Goal: Transaction & Acquisition: Purchase product/service

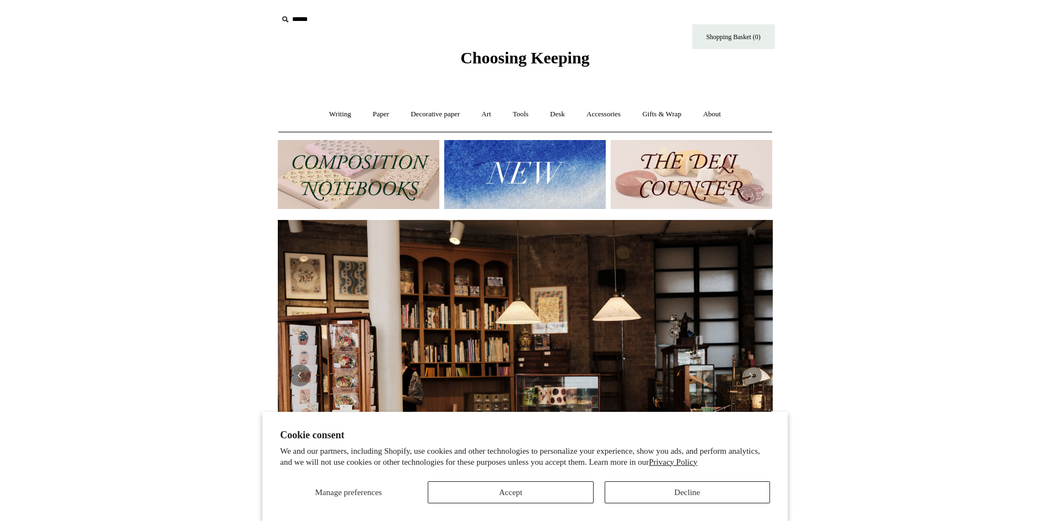
click at [293, 18] on input "text" at bounding box center [346, 19] width 136 height 20
click at [294, 17] on input "text" at bounding box center [346, 19] width 136 height 20
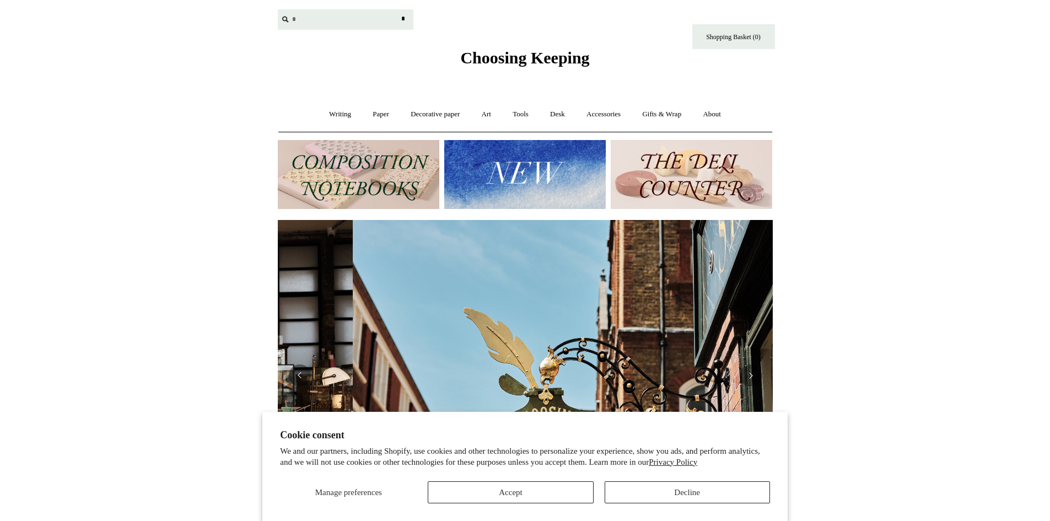
scroll to position [0, 495]
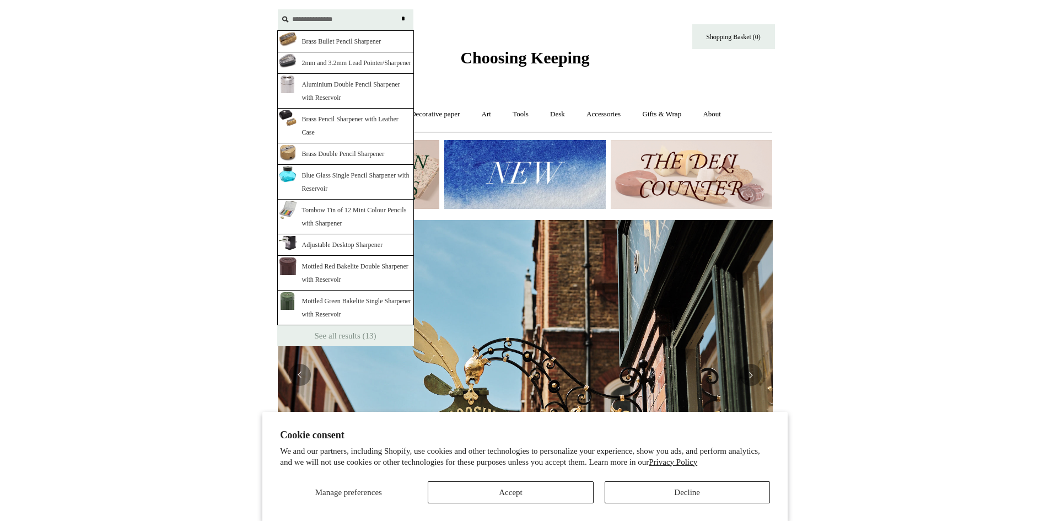
type input "**********"
click at [398, 9] on input "*" at bounding box center [403, 18] width 11 height 19
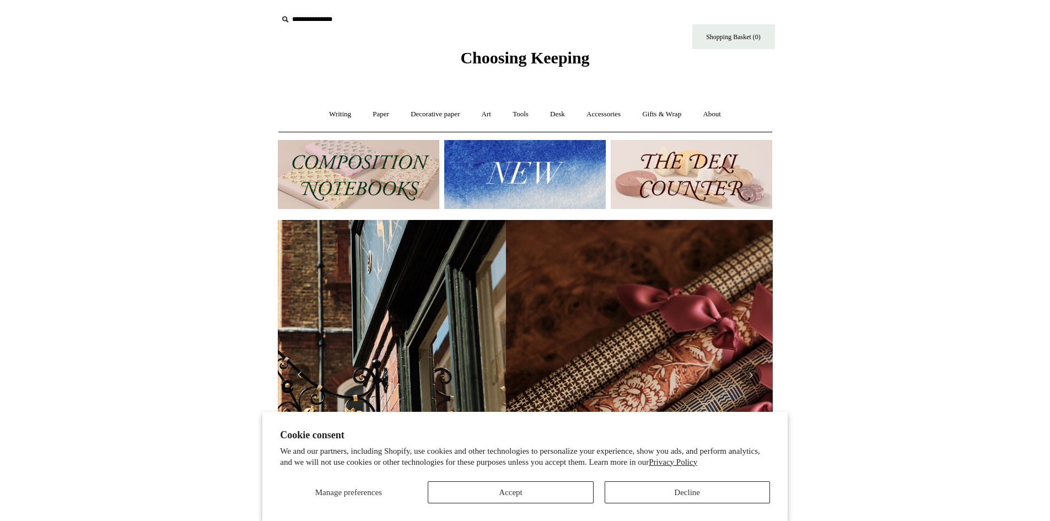
scroll to position [0, 990]
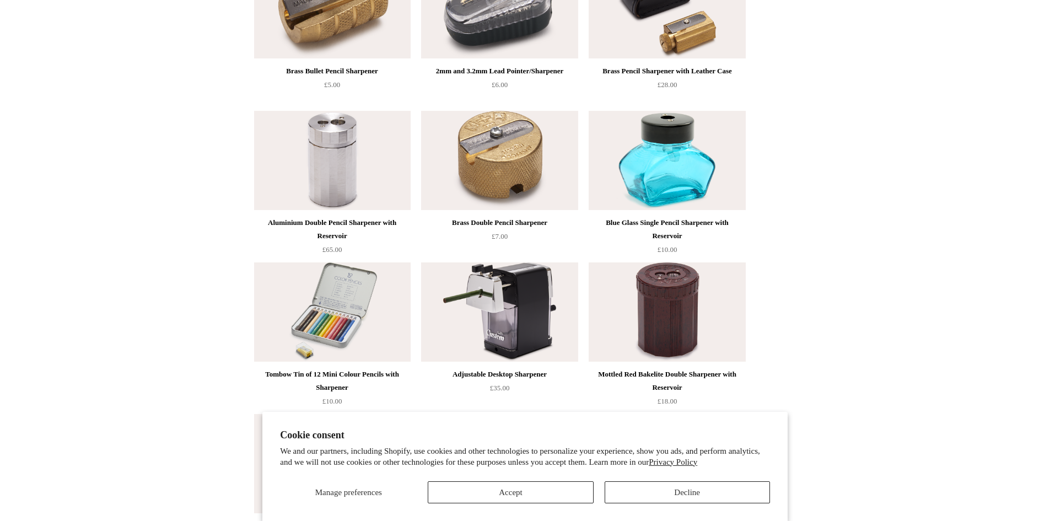
scroll to position [275, 0]
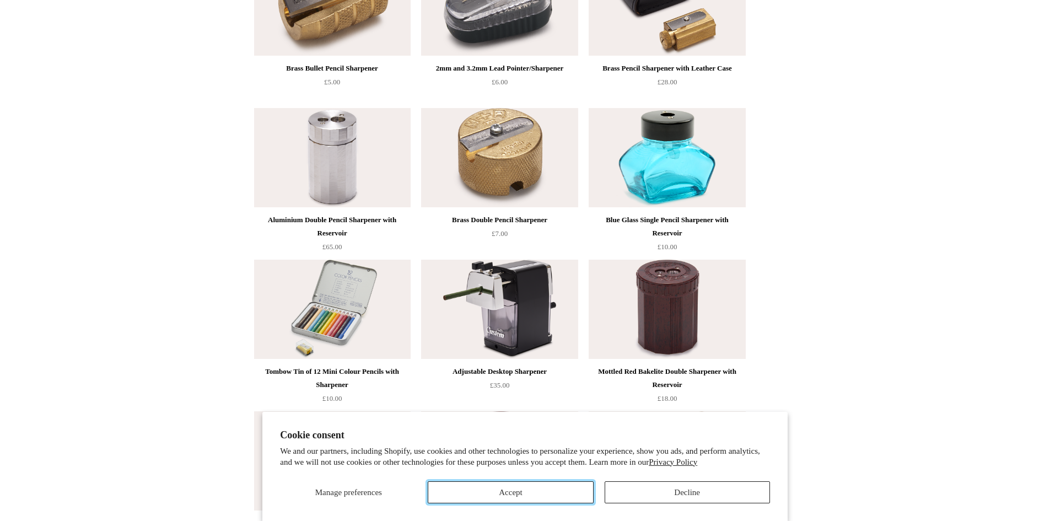
click at [554, 493] on button "Accept" at bounding box center [510, 492] width 165 height 22
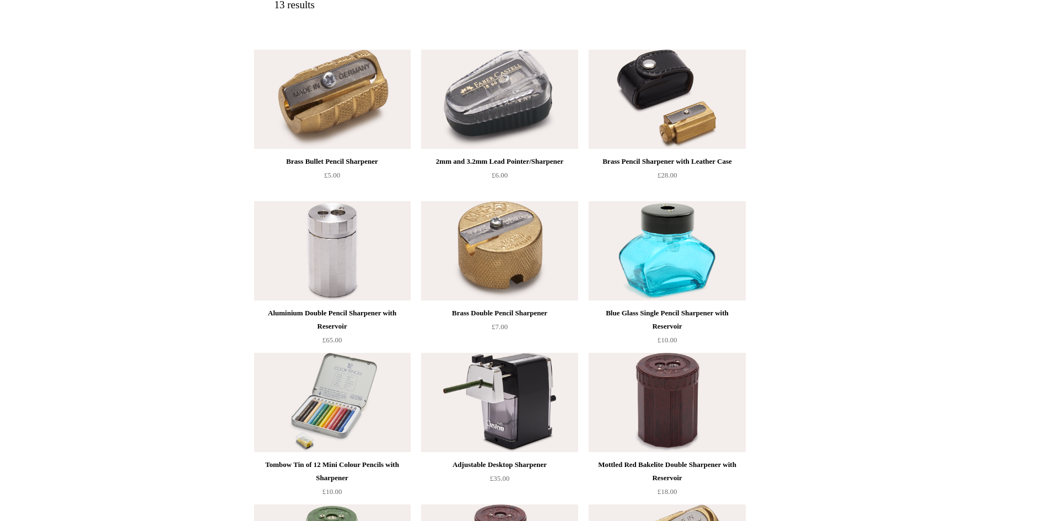
scroll to position [316, 0]
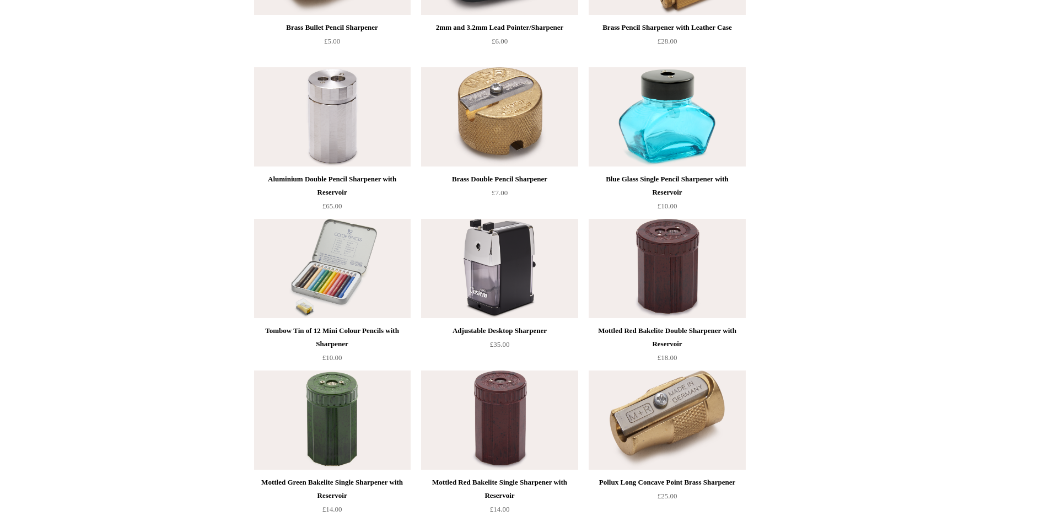
click at [501, 272] on img at bounding box center [499, 268] width 156 height 99
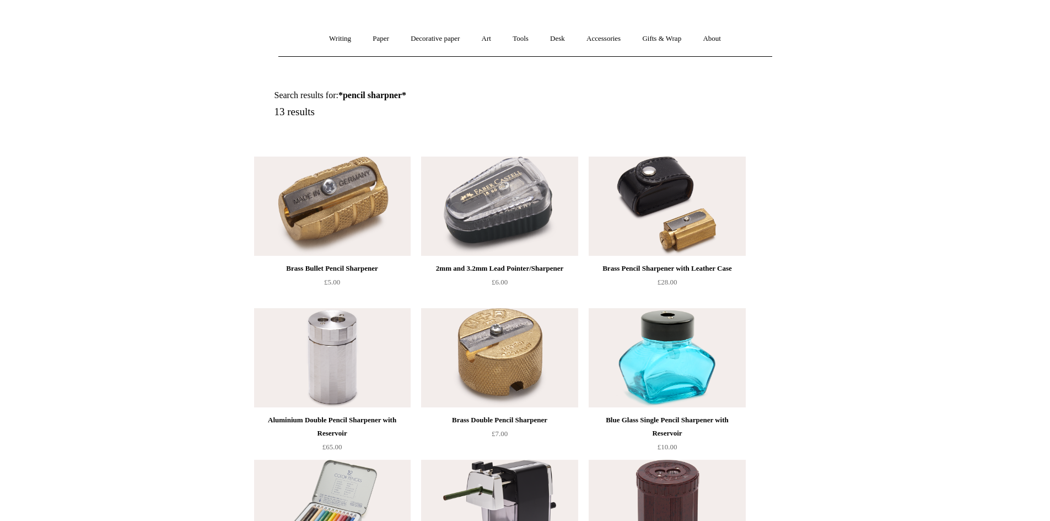
scroll to position [0, 0]
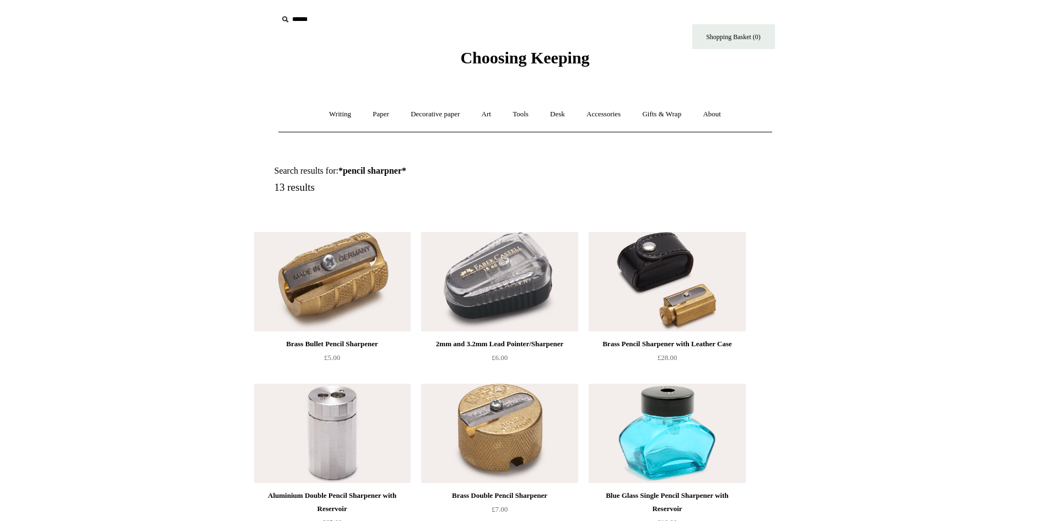
click at [301, 23] on input "text" at bounding box center [346, 19] width 136 height 20
type input "*******"
click at [398, 9] on input "*" at bounding box center [403, 18] width 11 height 19
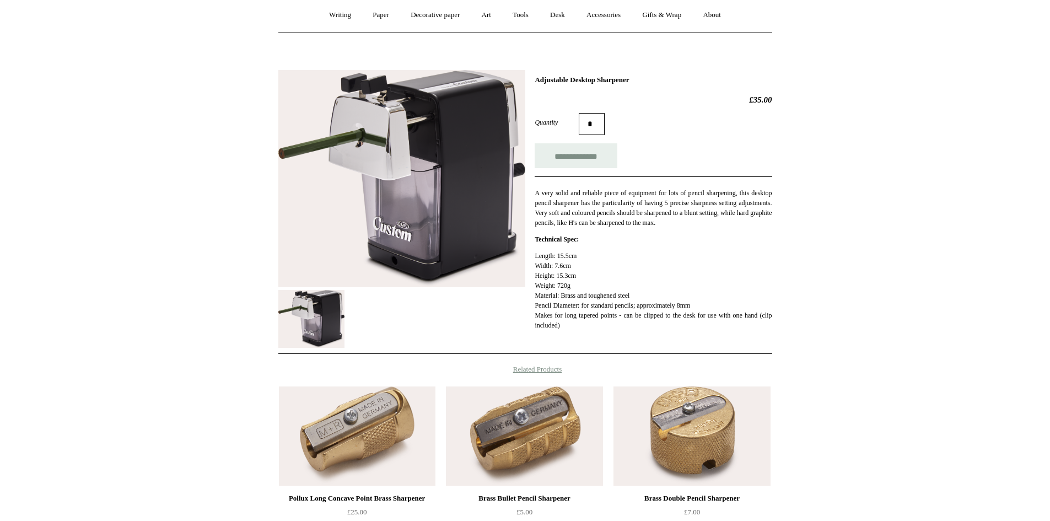
scroll to position [110, 0]
